Goal: Task Accomplishment & Management: Use online tool/utility

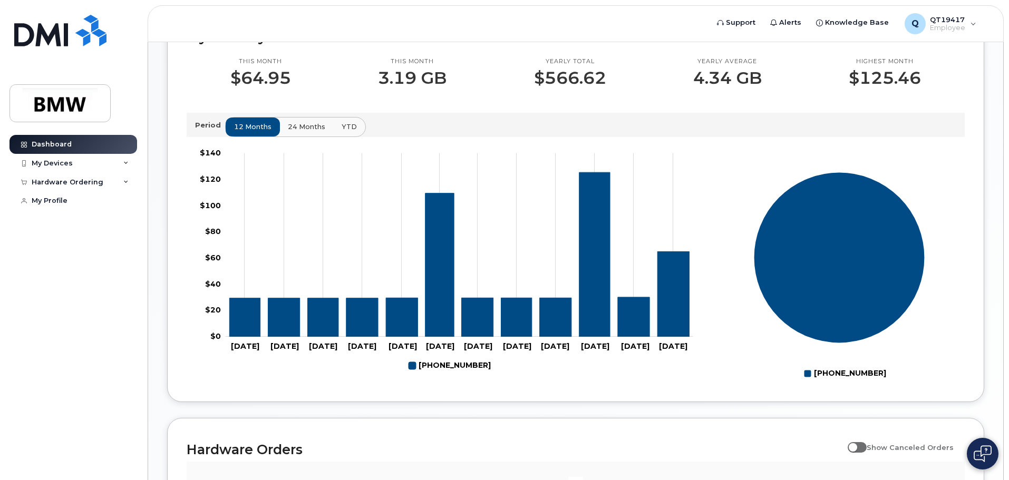
scroll to position [316, 0]
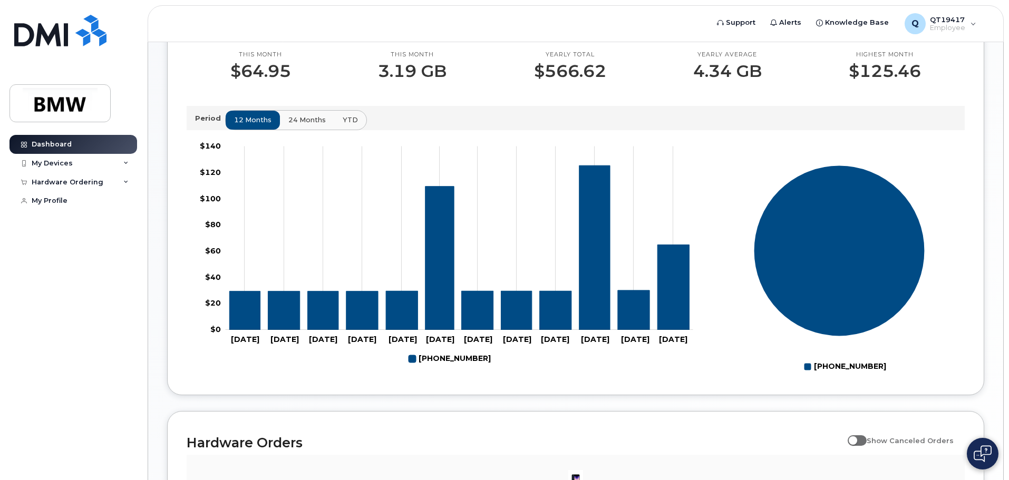
click at [304, 125] on span "24 months" at bounding box center [306, 120] width 37 height 10
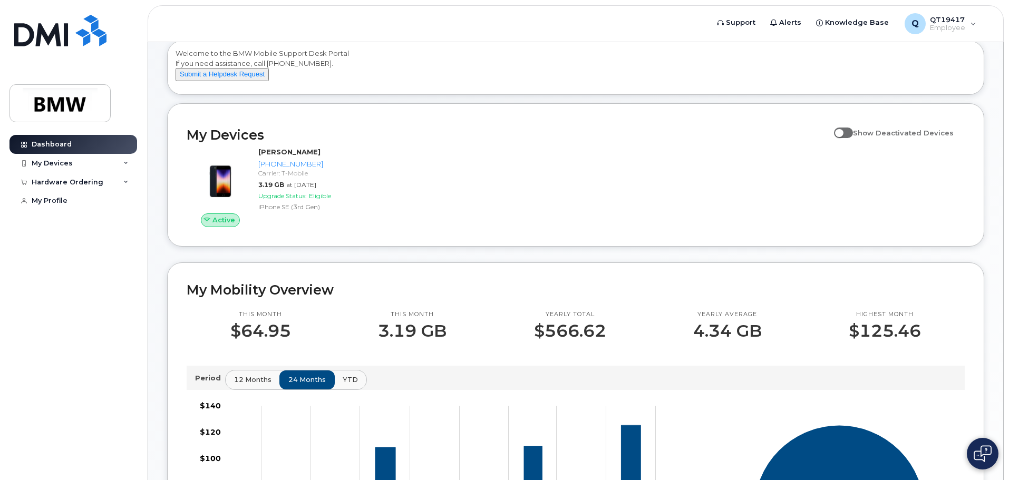
scroll to position [0, 0]
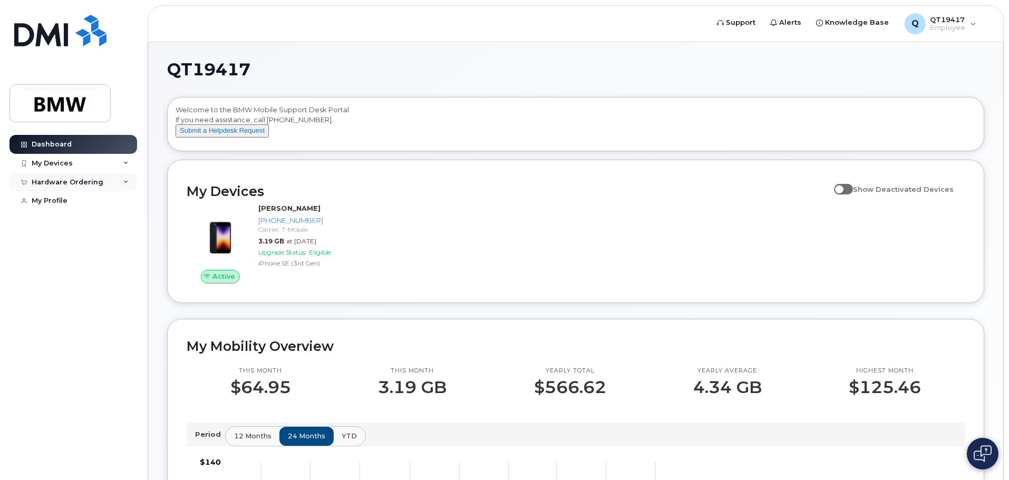
click at [125, 185] on icon at bounding box center [125, 182] width 5 height 5
click at [66, 200] on div "My Orders" at bounding box center [55, 201] width 38 height 9
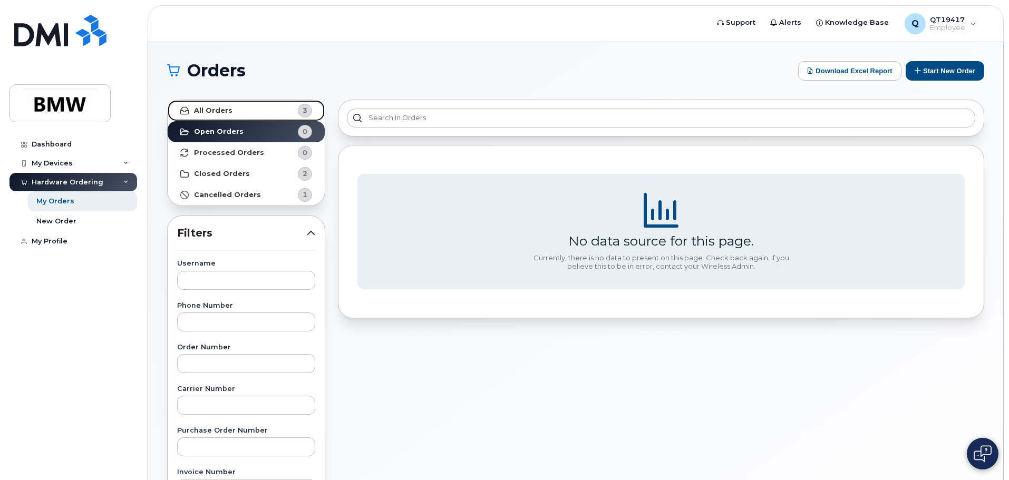
click at [211, 111] on strong "All Orders" at bounding box center [213, 111] width 38 height 8
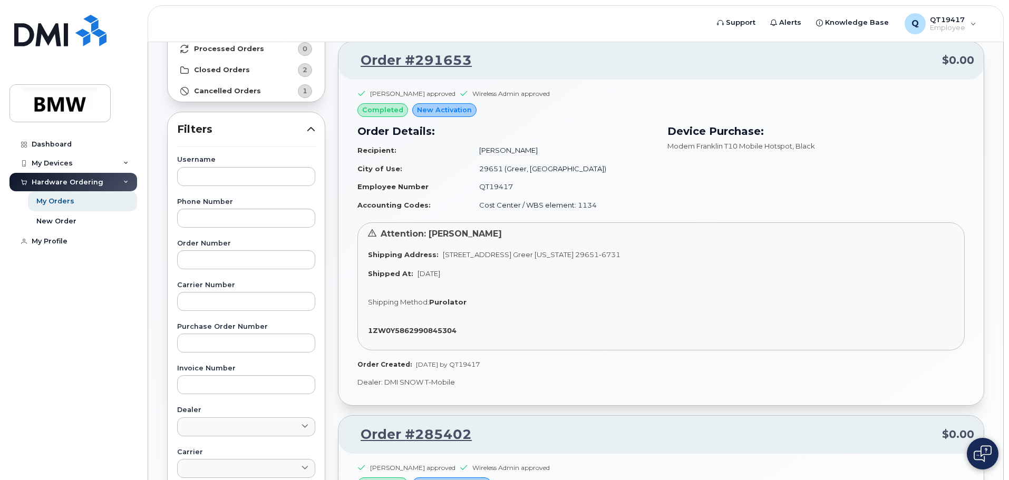
scroll to position [51, 0]
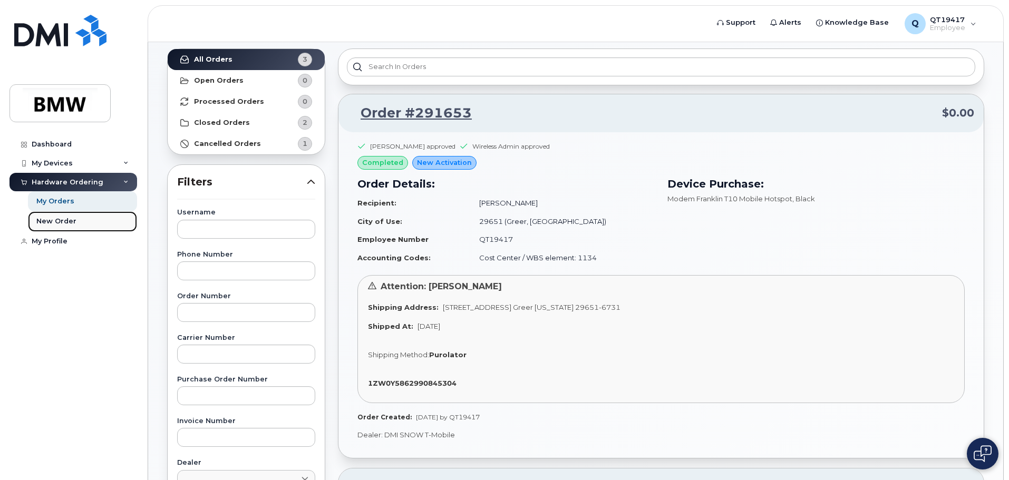
drag, startPoint x: 67, startPoint y: 218, endPoint x: 78, endPoint y: 220, distance: 10.4
click at [67, 218] on div "New Order" at bounding box center [56, 221] width 40 height 9
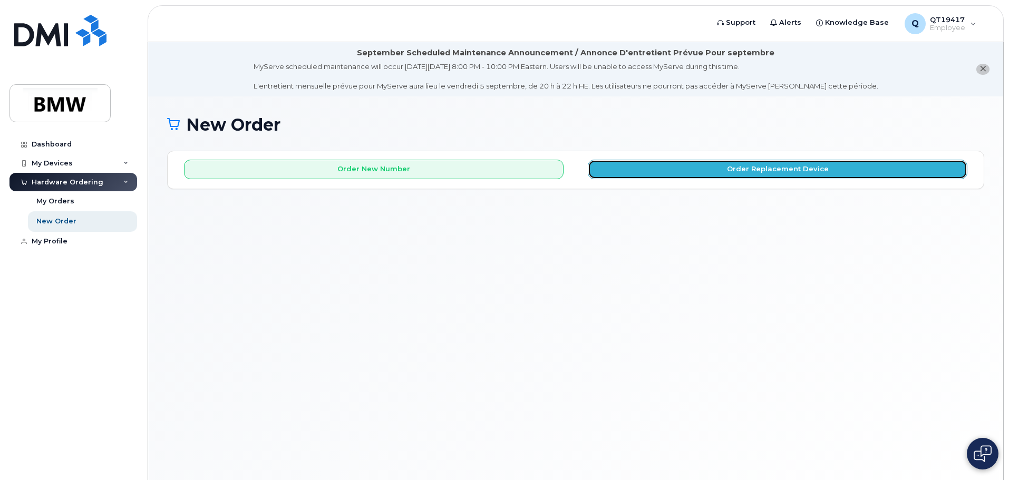
click at [735, 168] on button "Order Replacement Device" at bounding box center [778, 170] width 380 height 20
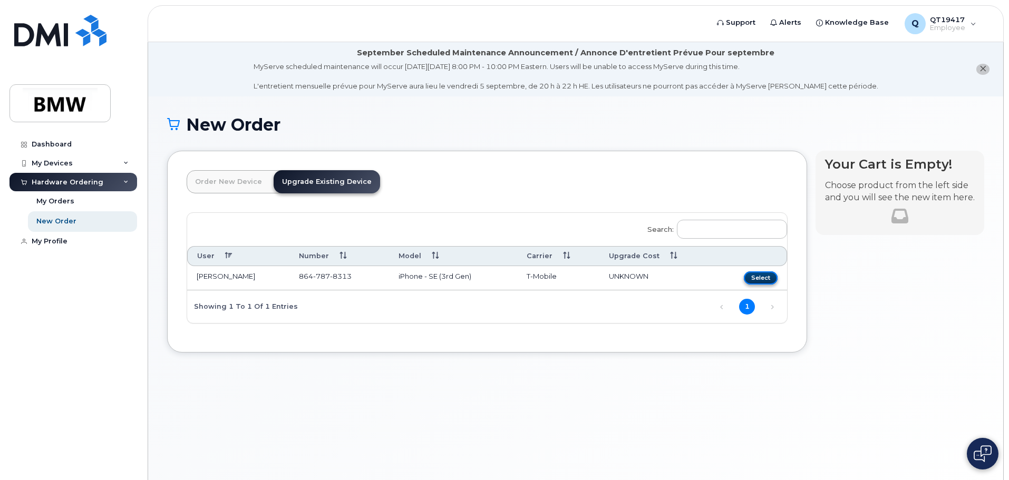
click at [765, 279] on button "Select" at bounding box center [761, 278] width 34 height 13
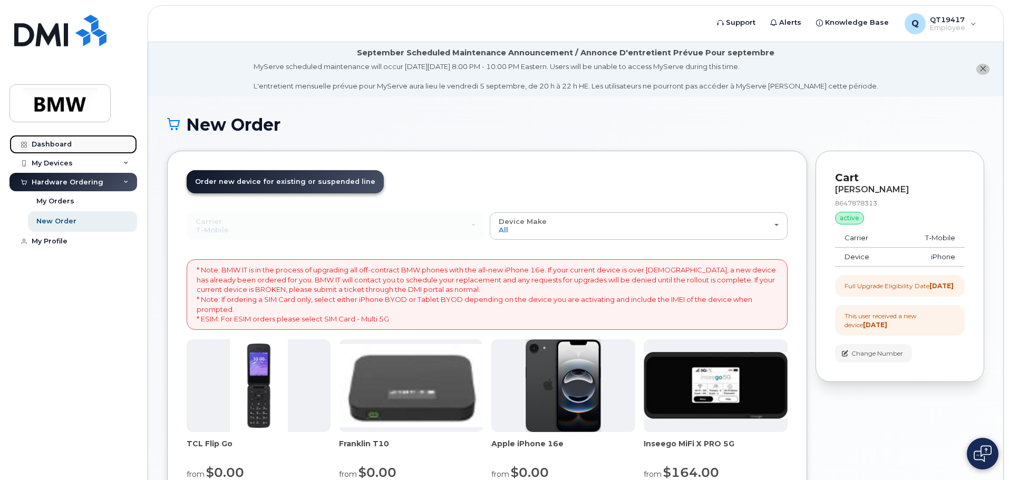
drag, startPoint x: 62, startPoint y: 142, endPoint x: 85, endPoint y: 139, distance: 23.0
click at [62, 142] on div "Dashboard" at bounding box center [52, 144] width 40 height 8
